Goal: Task Accomplishment & Management: Use online tool/utility

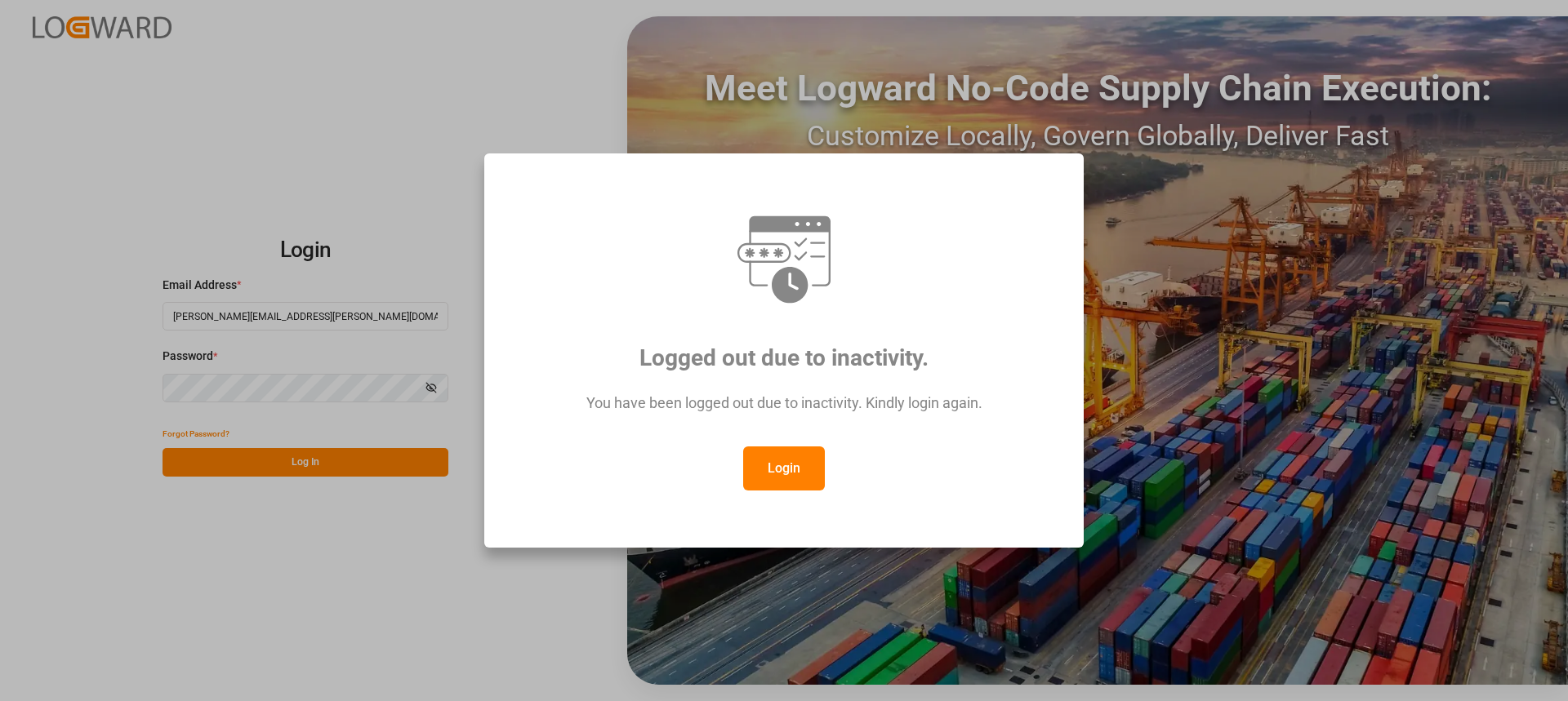
click at [795, 472] on button "Login" at bounding box center [783, 468] width 82 height 44
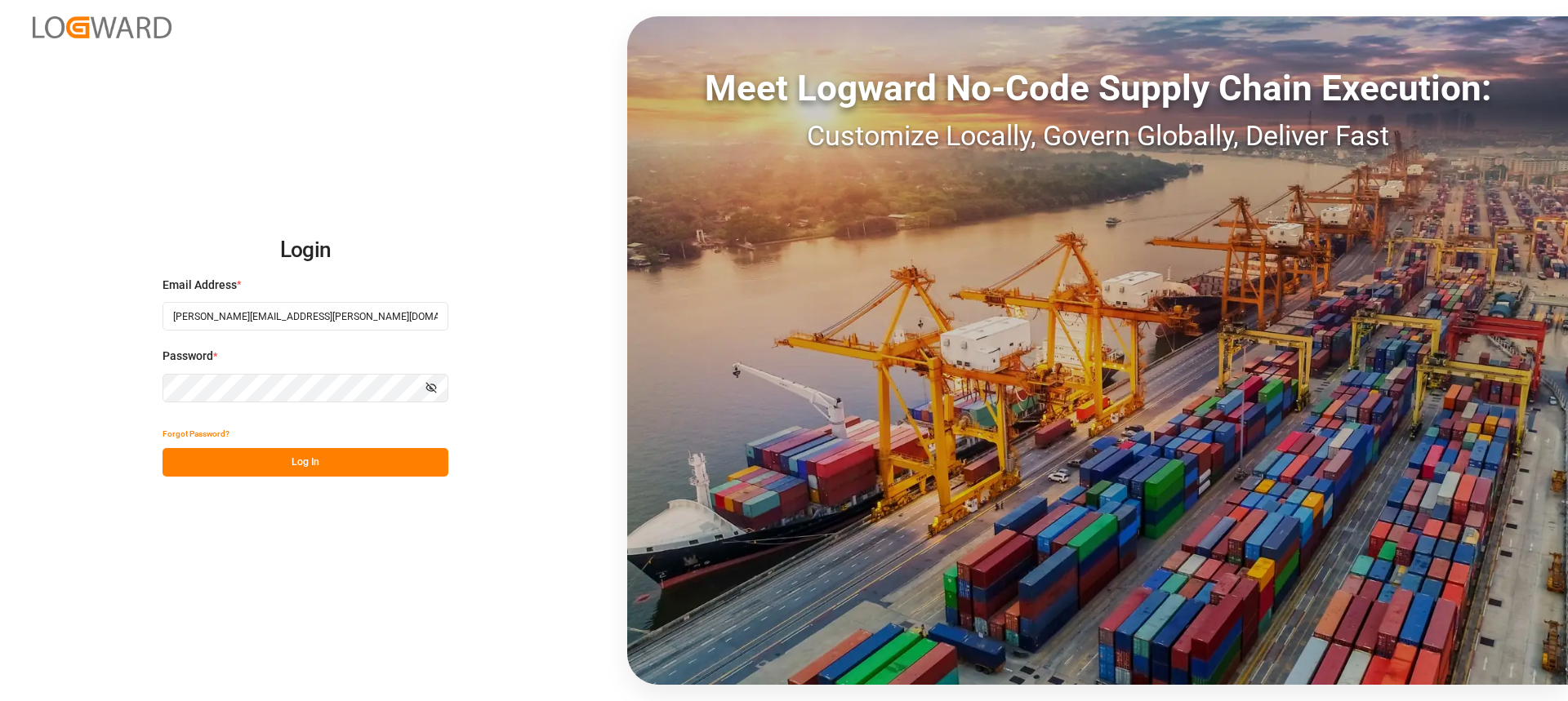
click at [400, 473] on button "Log In" at bounding box center [305, 462] width 286 height 29
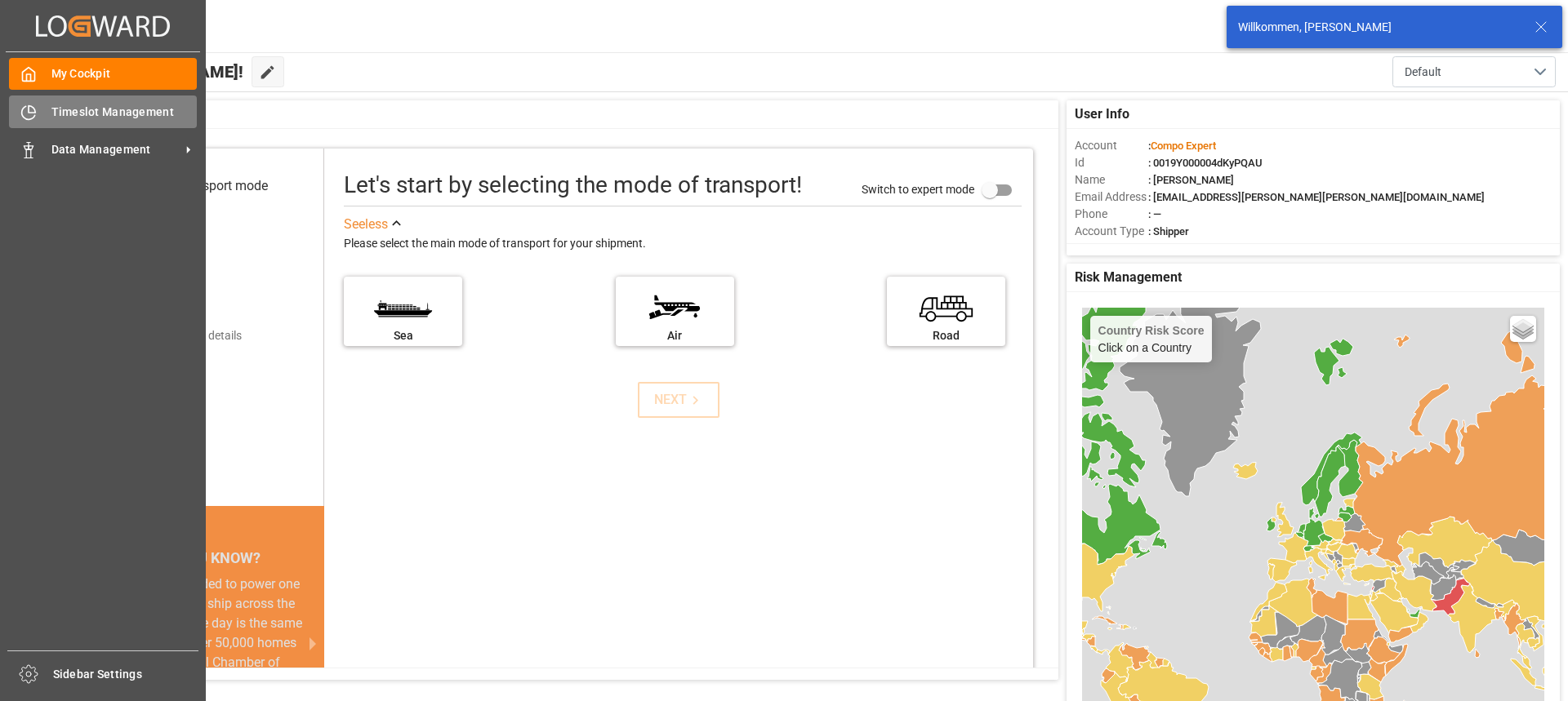
click at [112, 116] on span "Timeslot Management" at bounding box center [124, 112] width 146 height 17
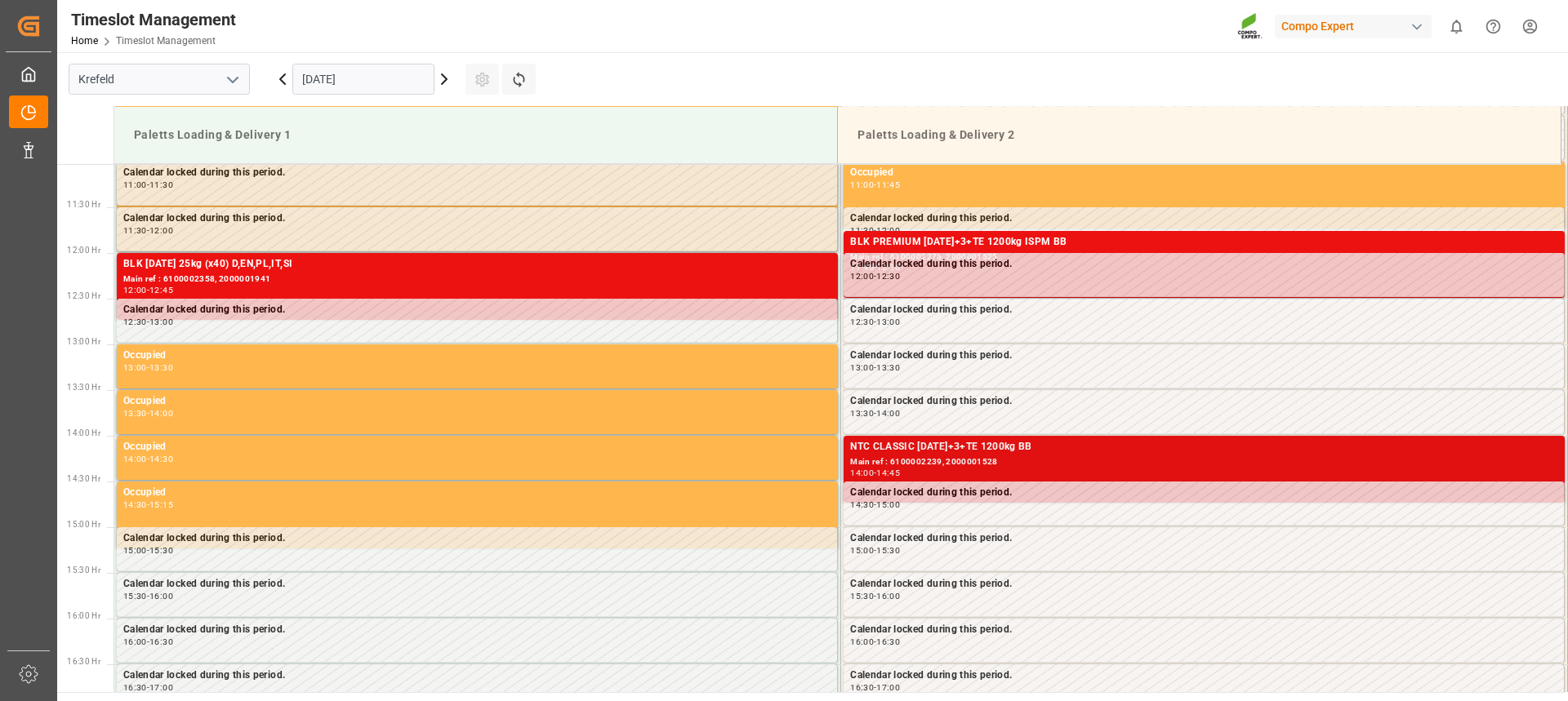
scroll to position [1047, 0]
